Goal: Communication & Community: Share content

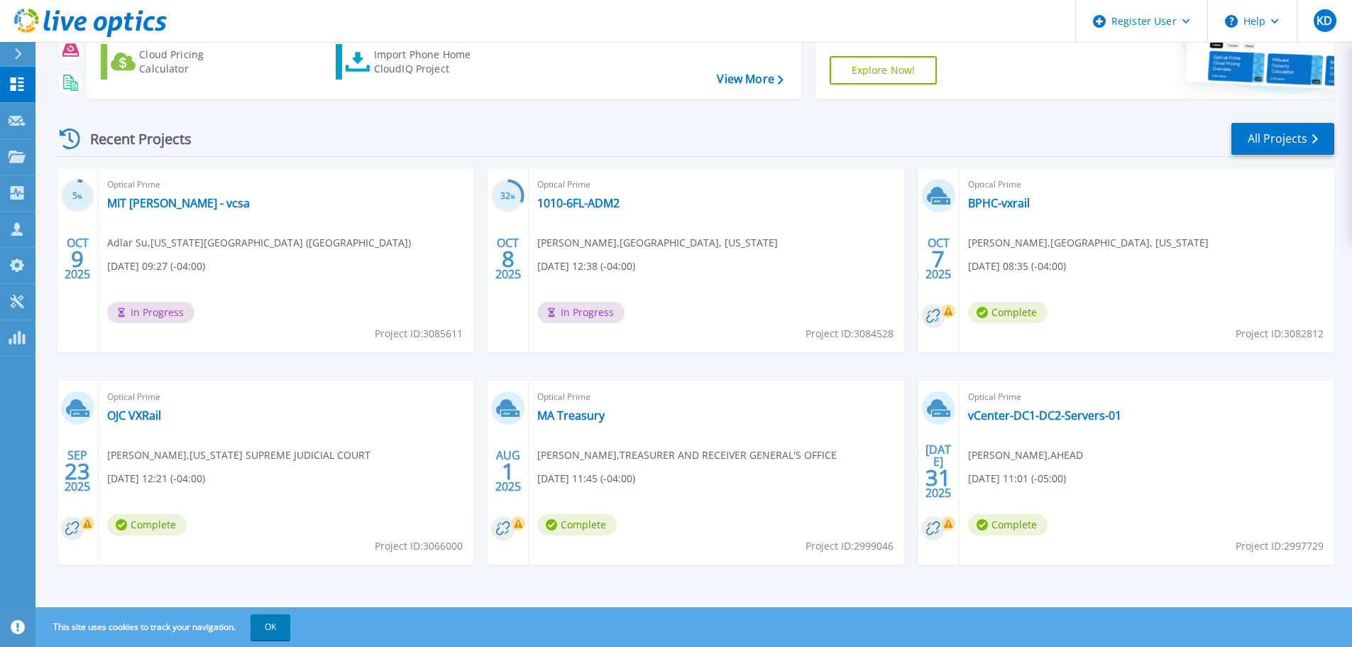
scroll to position [69, 0]
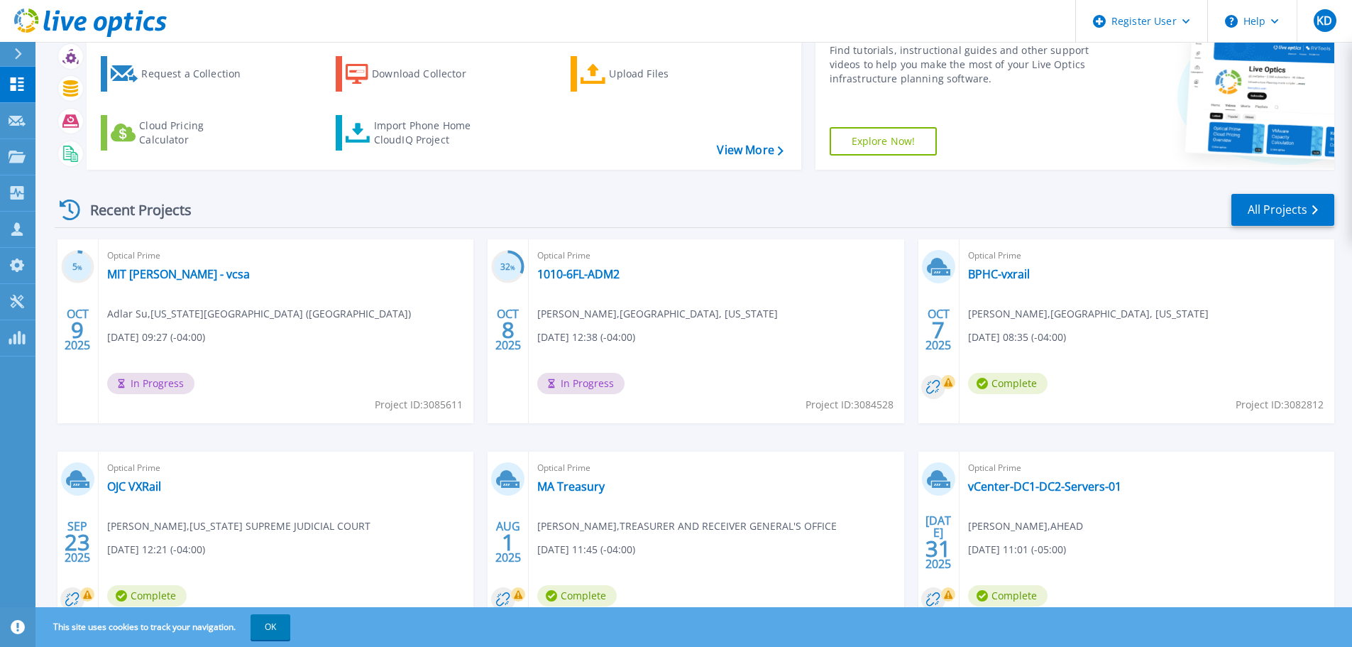
click at [1301, 227] on div "Recent Projects All Projects" at bounding box center [695, 209] width 1280 height 35
click at [1291, 221] on link "All Projects" at bounding box center [1282, 210] width 103 height 32
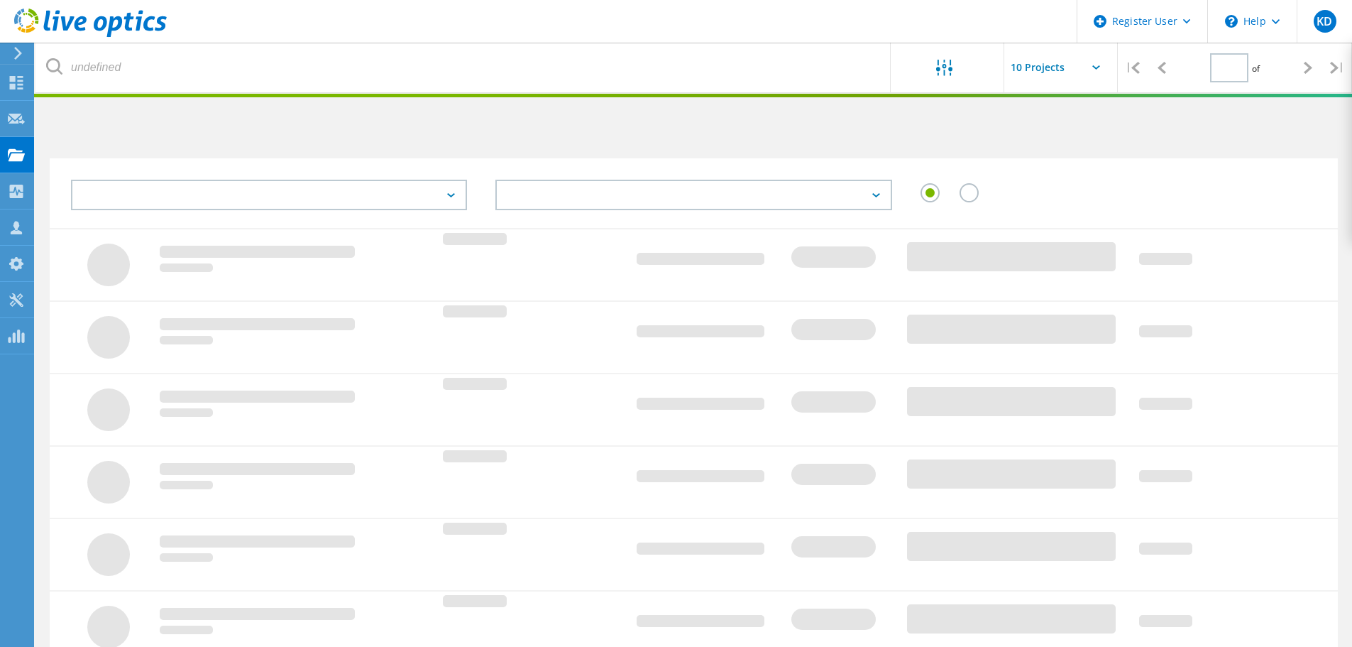
type input "1"
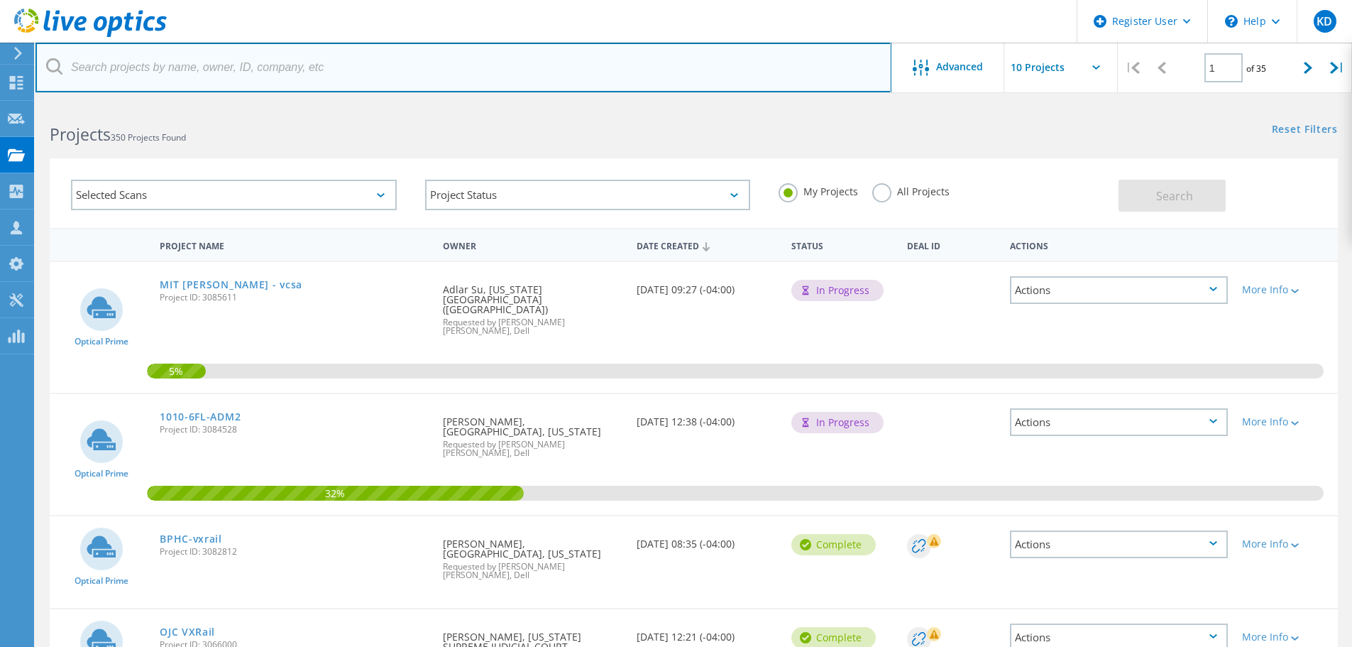
click at [326, 90] on input "text" at bounding box center [463, 68] width 856 height 50
type input "@boston.gov"
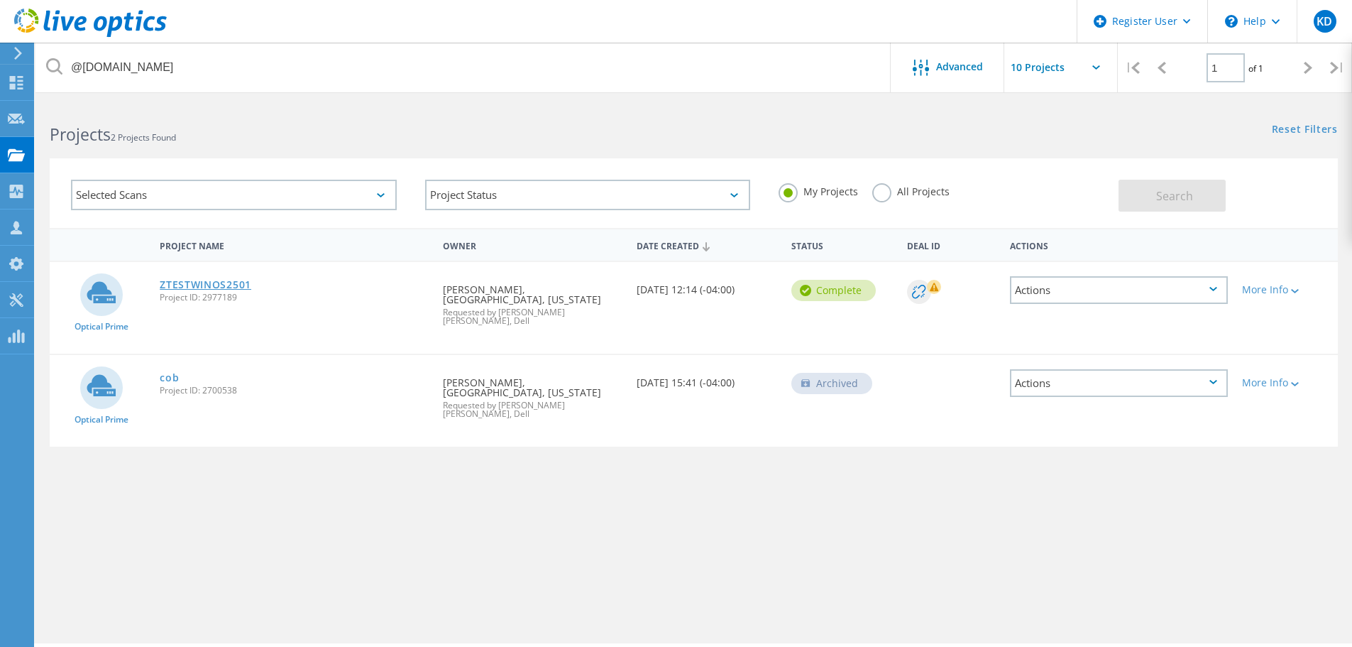
click at [222, 287] on link "ZTESTWINOS2501" at bounding box center [206, 285] width 92 height 10
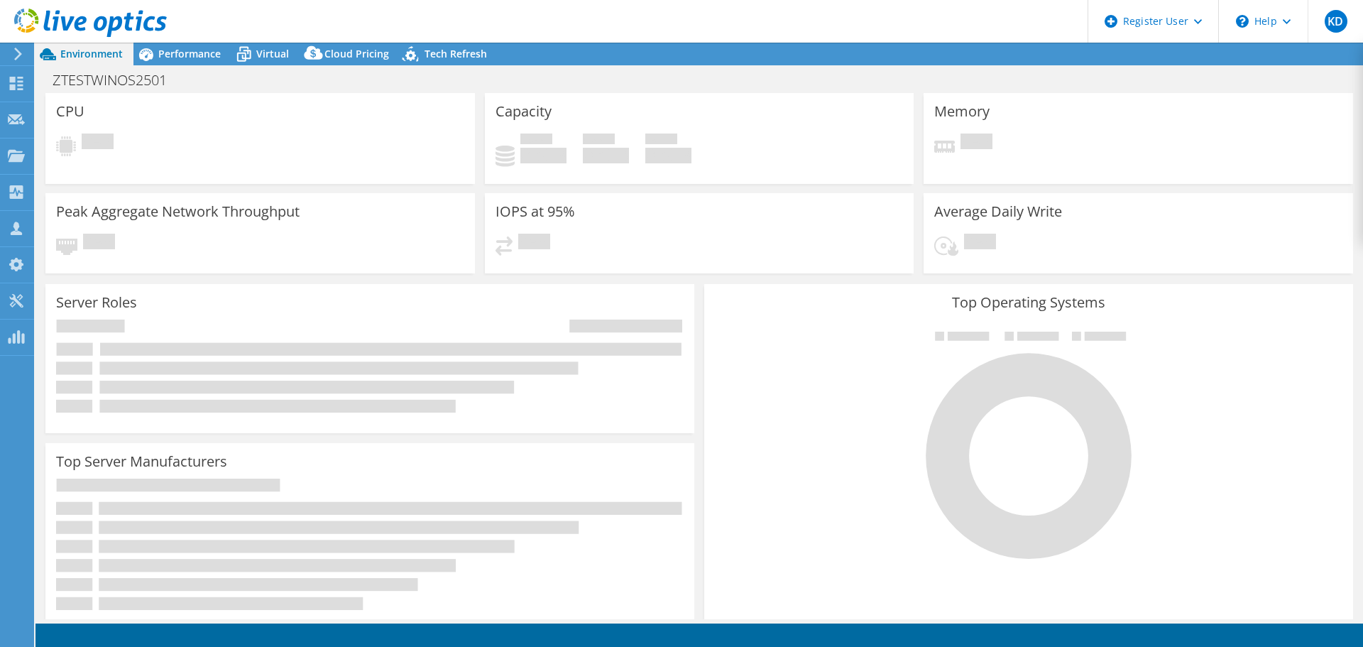
select select "USD"
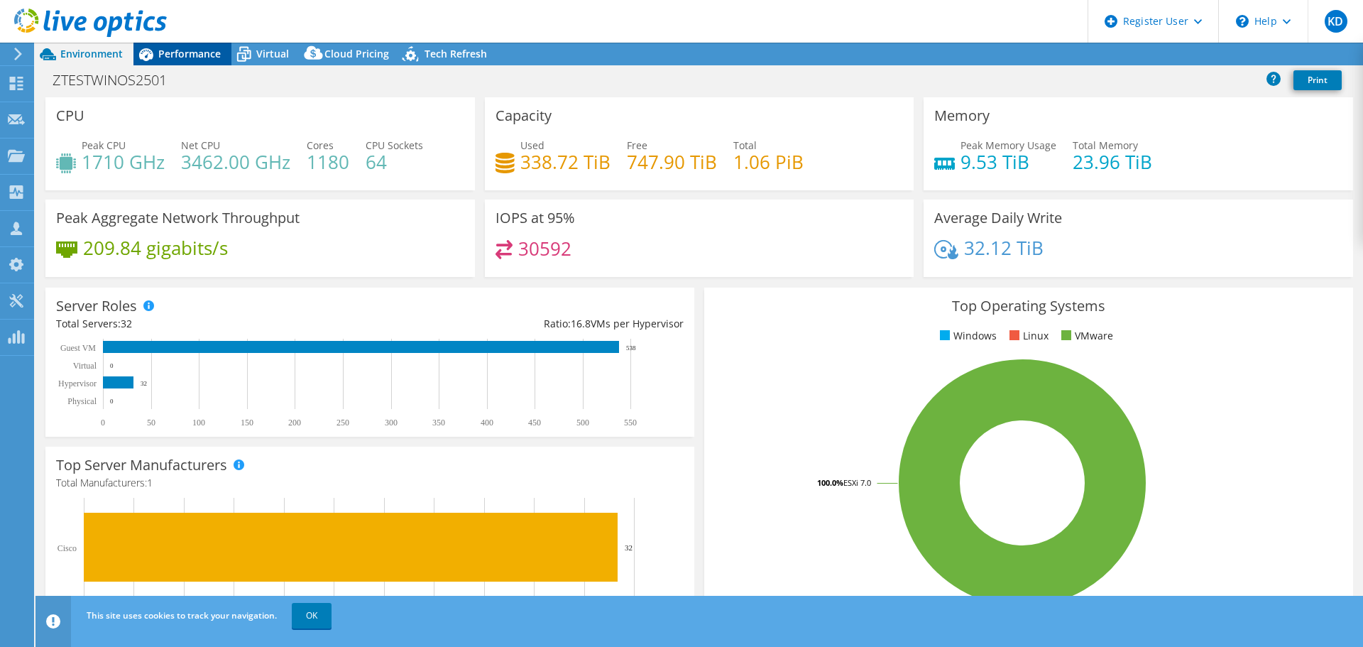
click at [204, 58] on span "Performance" at bounding box center [189, 53] width 62 height 13
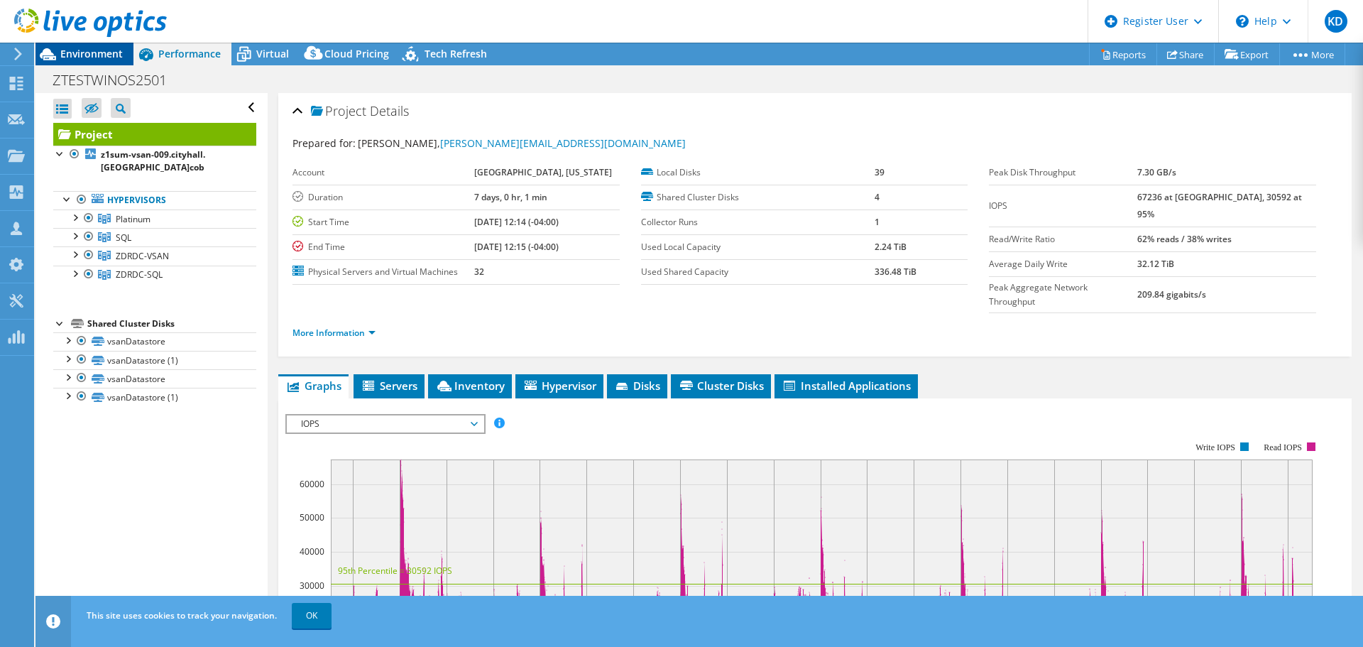
click at [118, 53] on span "Environment" at bounding box center [91, 53] width 62 height 13
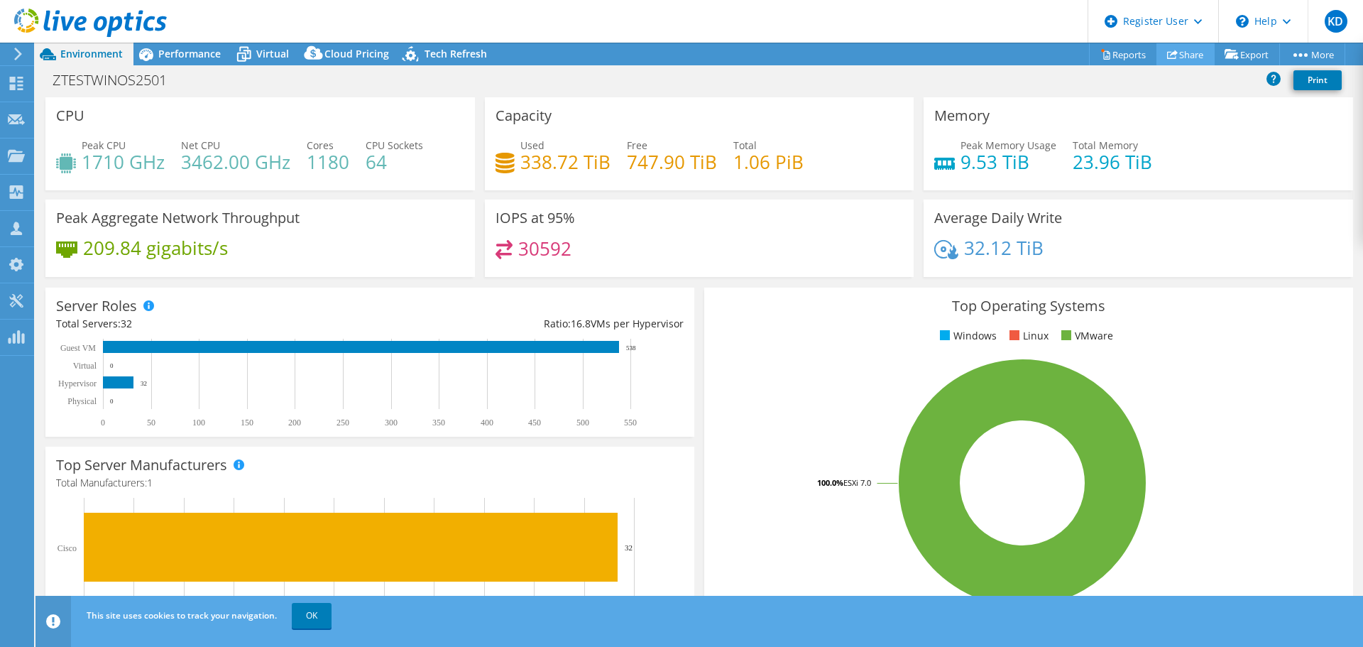
click at [1182, 51] on link "Share" at bounding box center [1185, 54] width 58 height 22
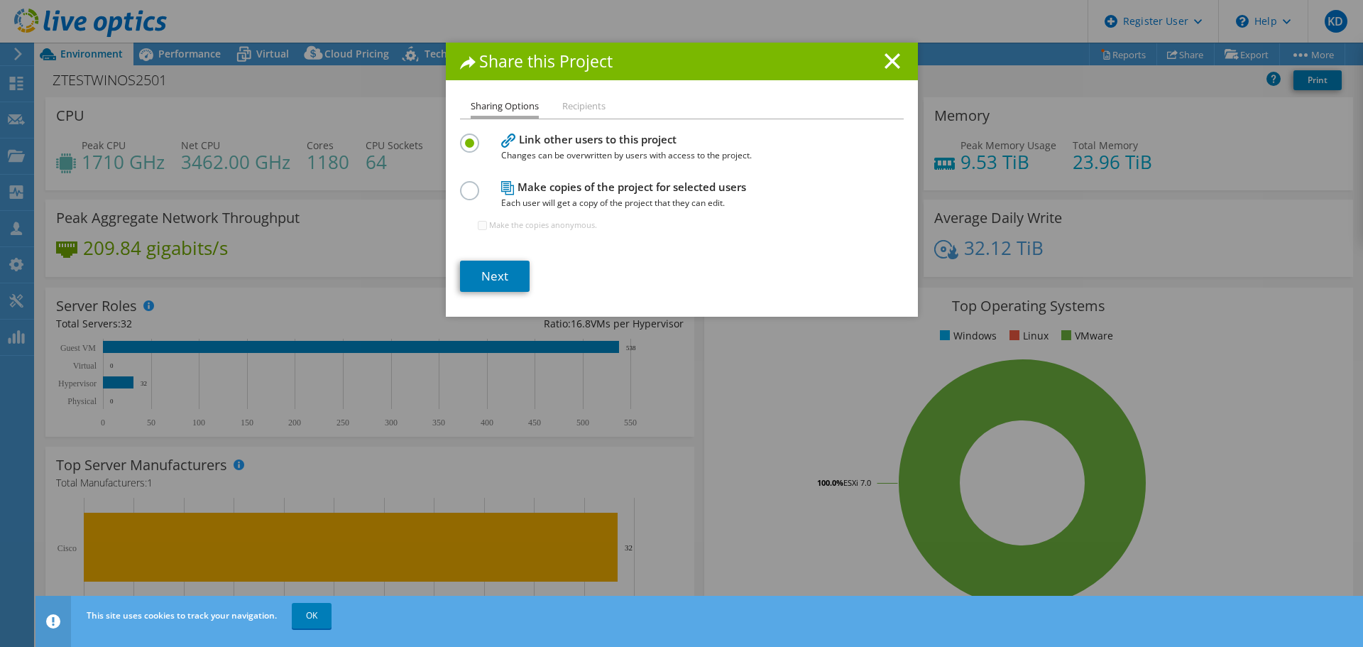
click at [501, 258] on section "Link other users to this project Changes can be overwritten by users with acces…" at bounding box center [682, 211] width 444 height 162
click at [501, 268] on link "Next" at bounding box center [495, 275] width 70 height 31
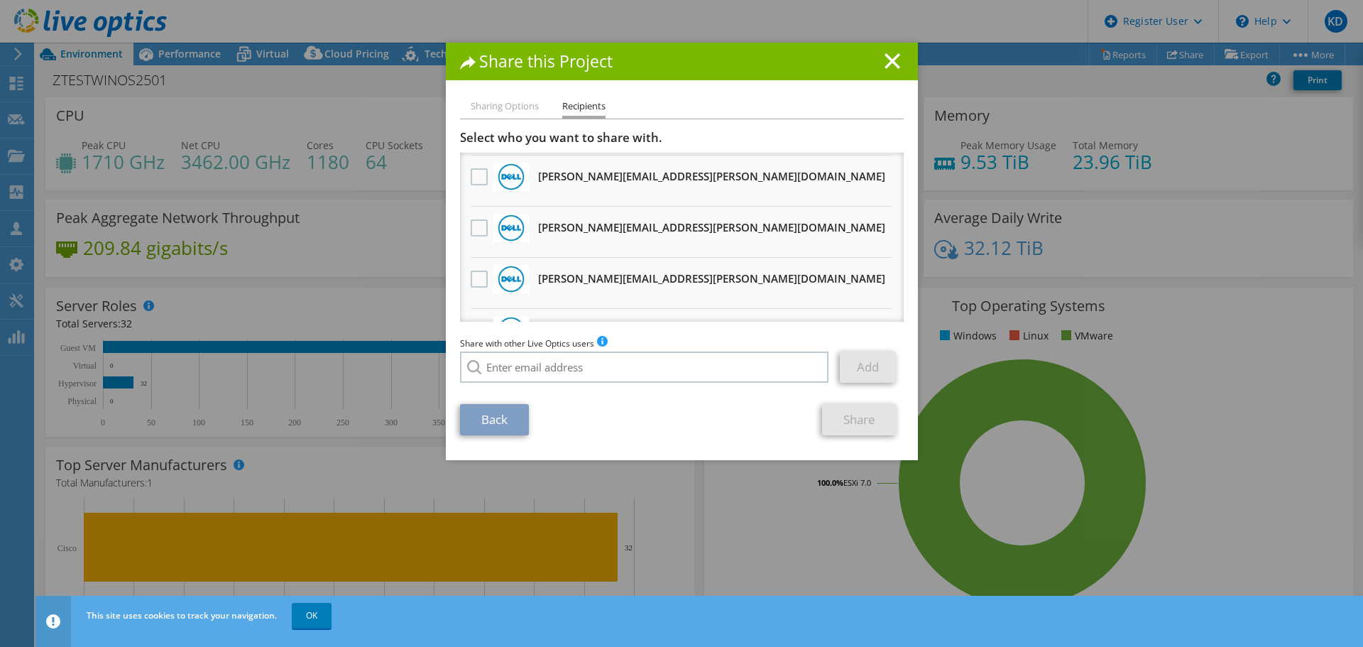
scroll to position [284, 0]
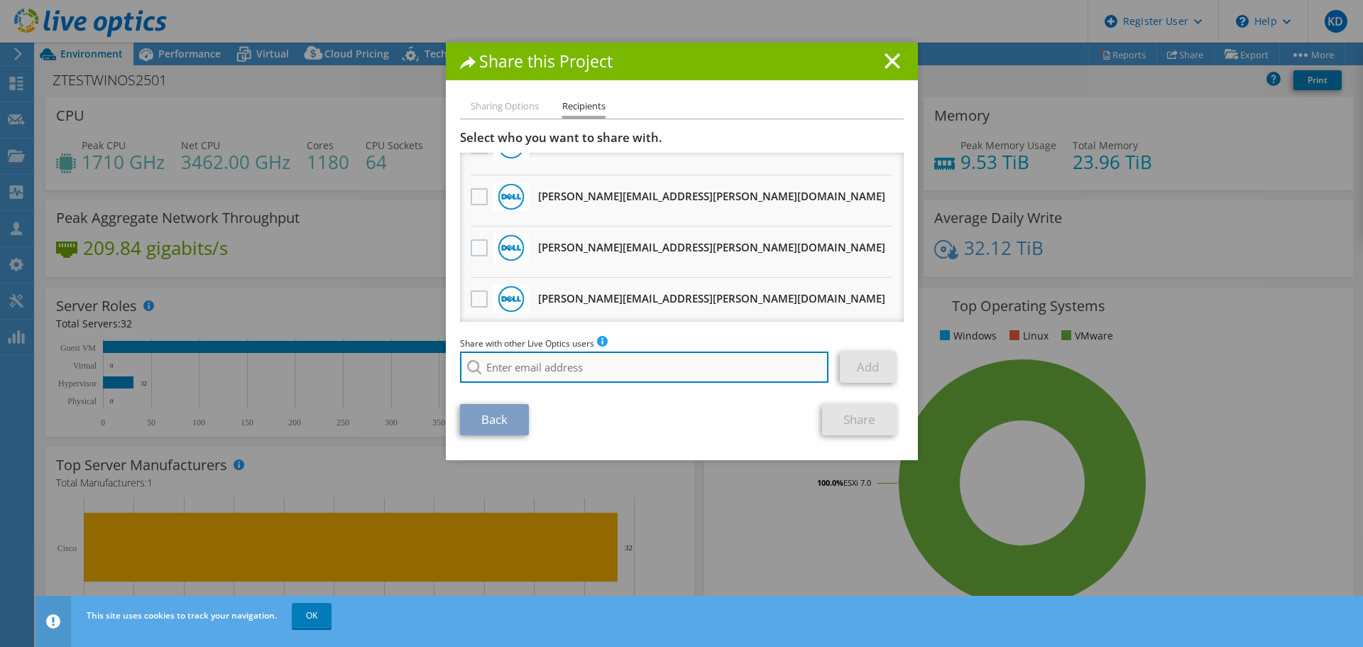
click at [593, 368] on input "search" at bounding box center [644, 366] width 369 height 31
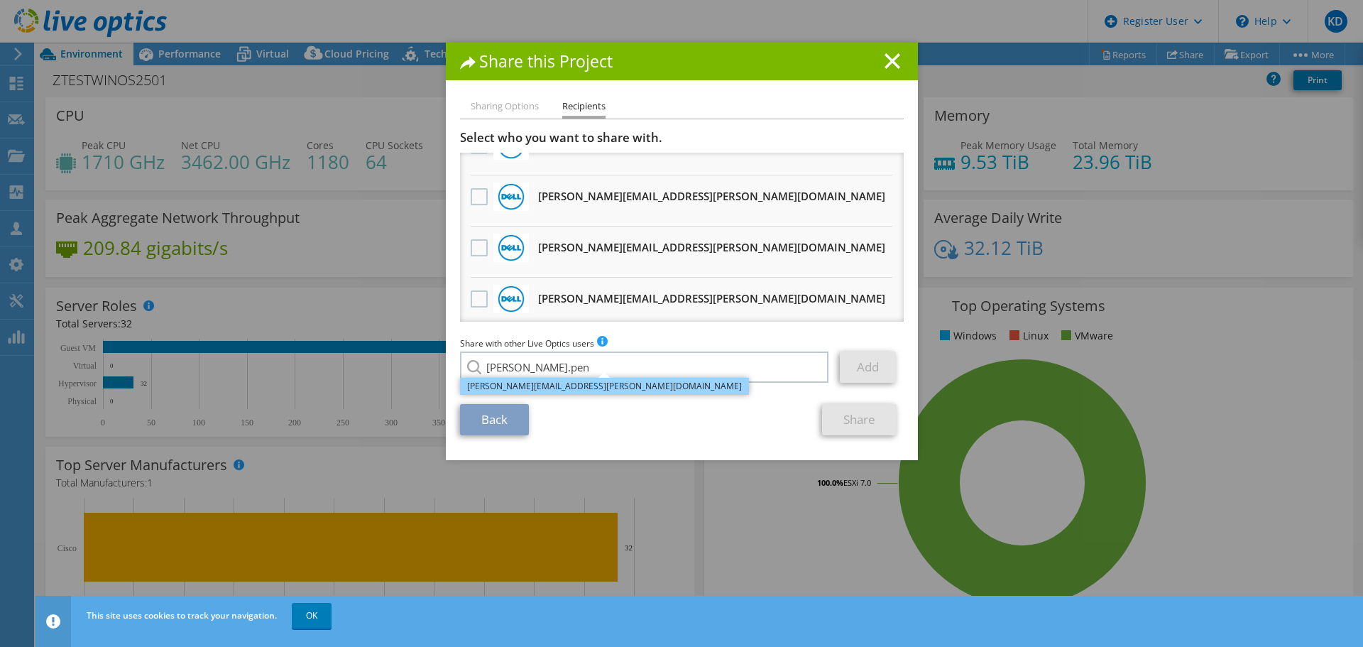
click at [595, 388] on li "Monica.Pena@Dell.com" at bounding box center [604, 386] width 289 height 17
type input "Monica.Pena@Dell.com"
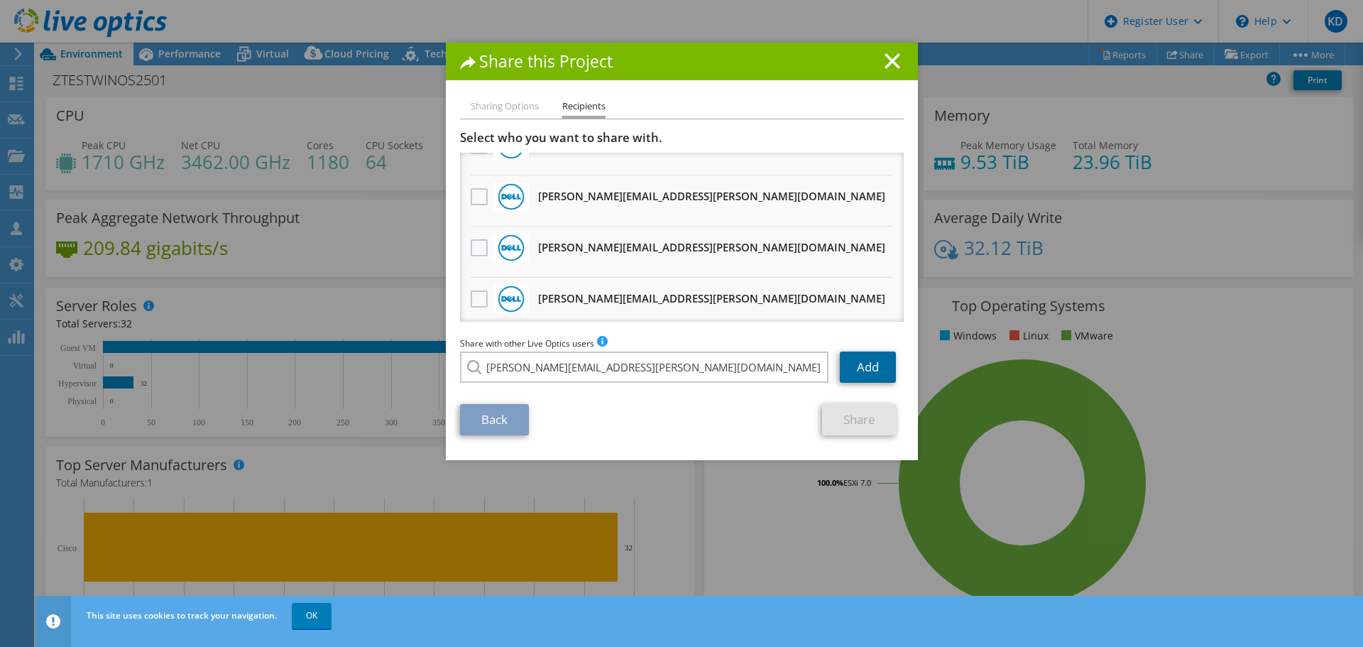
click at [851, 365] on link "Add" at bounding box center [868, 366] width 56 height 31
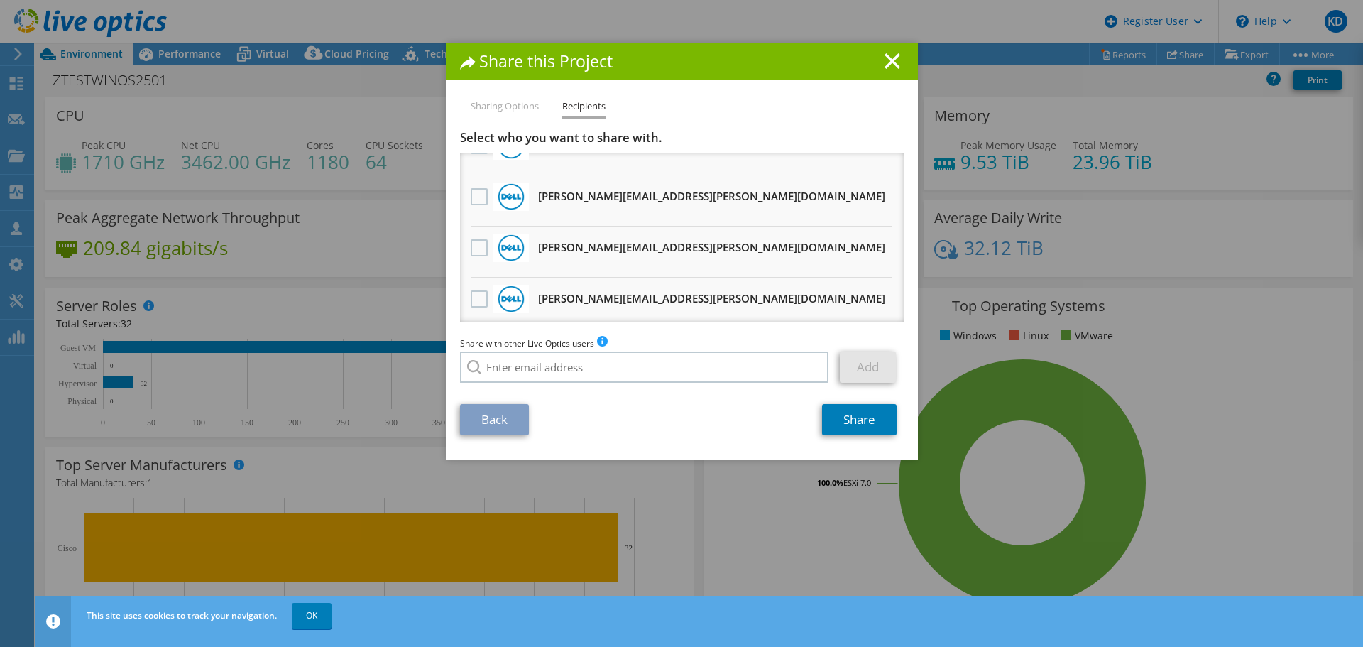
scroll to position [335, 0]
click at [848, 416] on link "Share" at bounding box center [859, 419] width 75 height 31
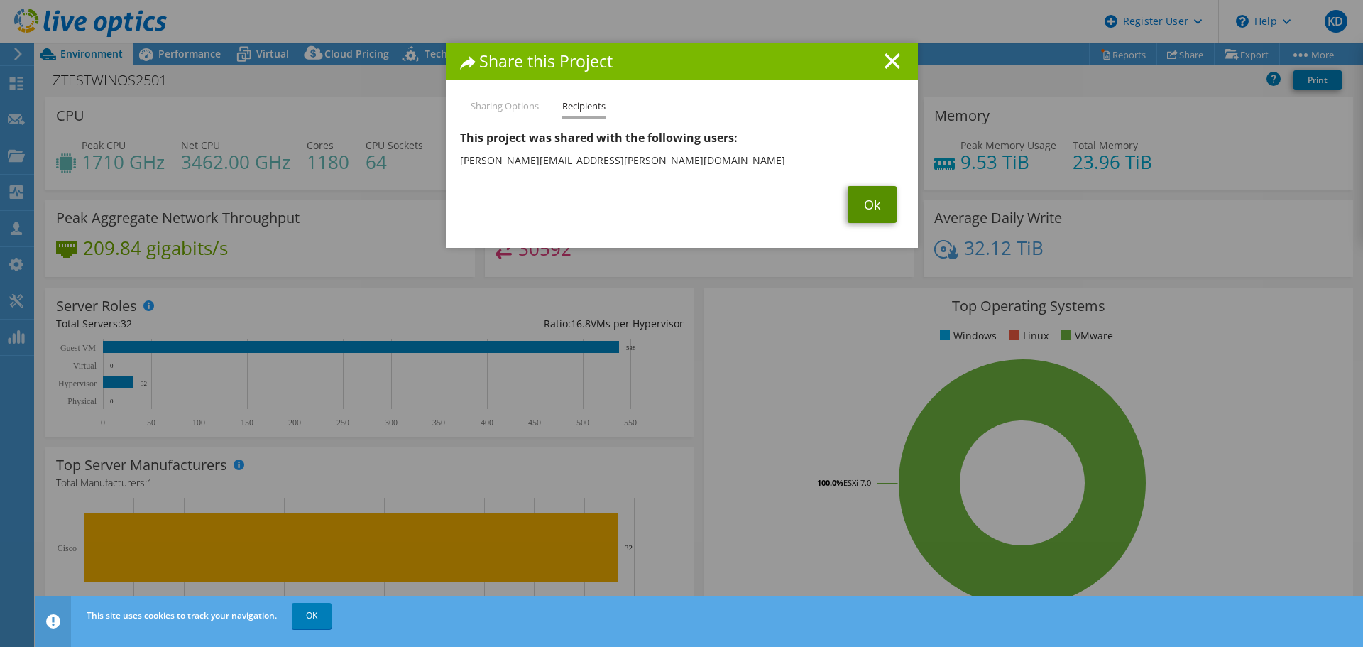
click at [881, 208] on link "Ok" at bounding box center [871, 204] width 49 height 37
